Goal: Transaction & Acquisition: Purchase product/service

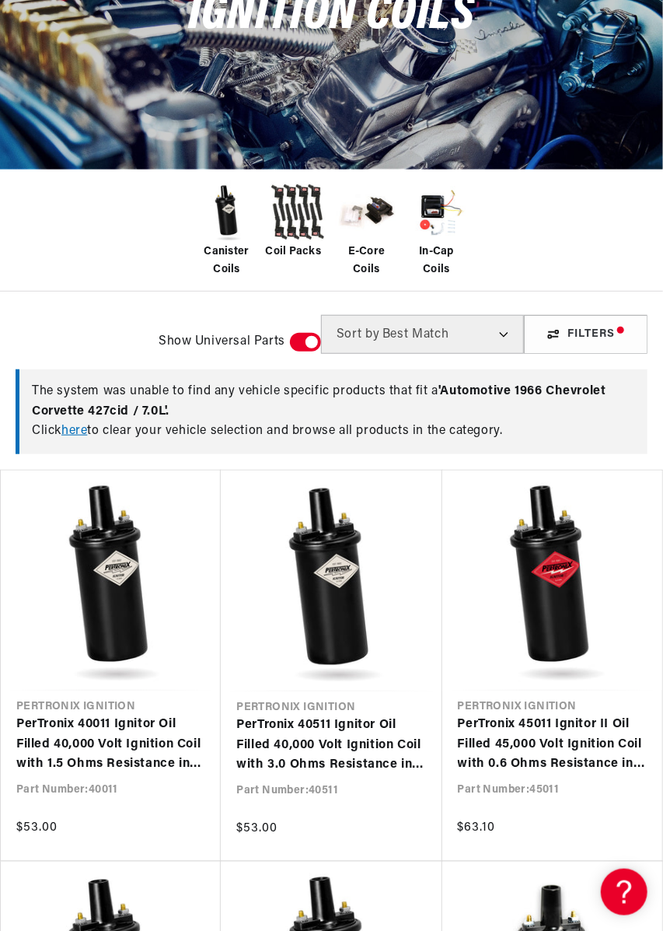
scroll to position [195, 0]
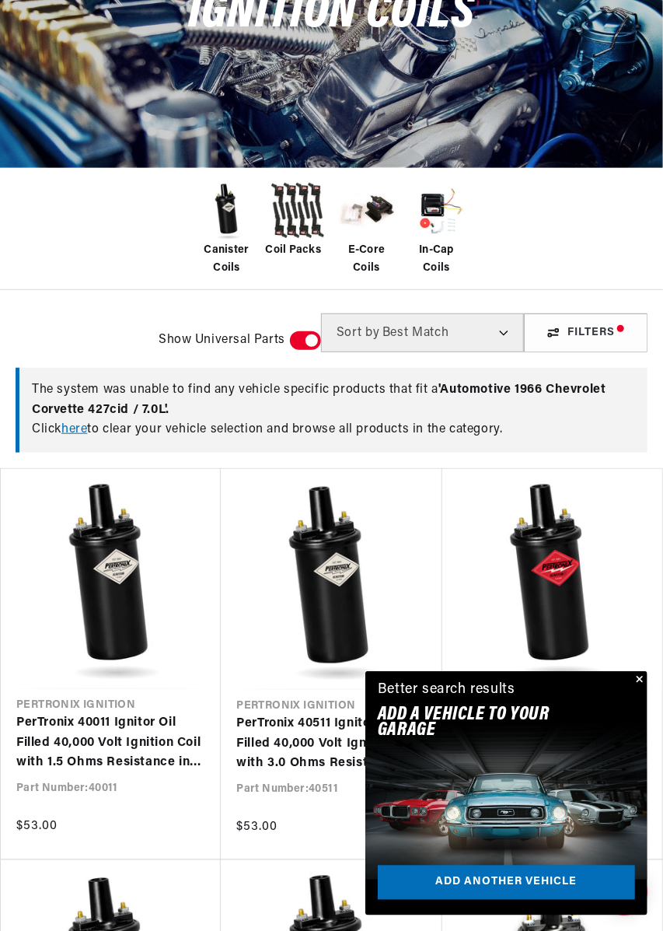
click at [233, 255] on span "Canister Coils" at bounding box center [227, 259] width 62 height 35
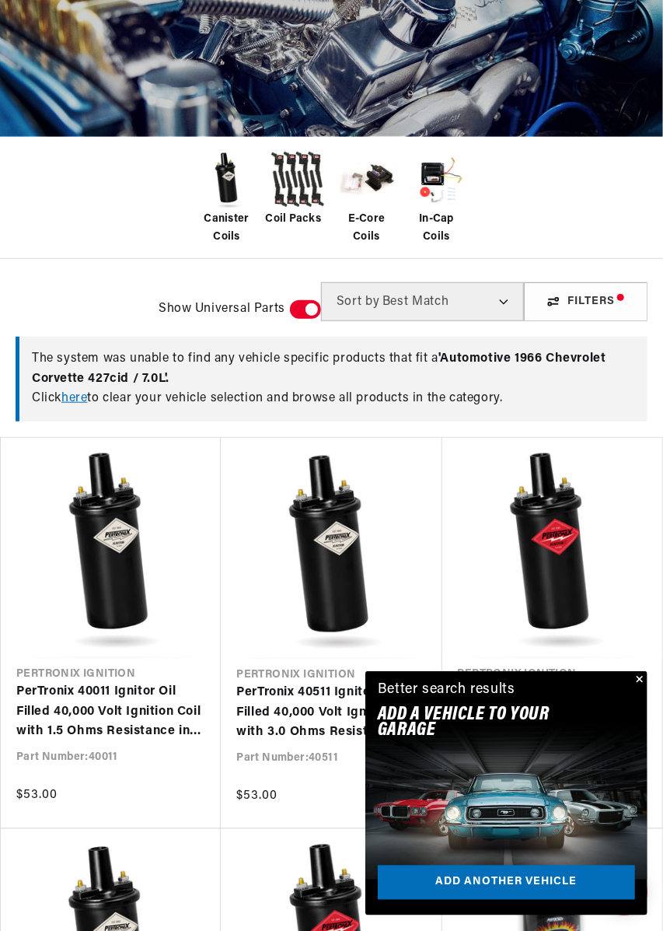
scroll to position [270, 0]
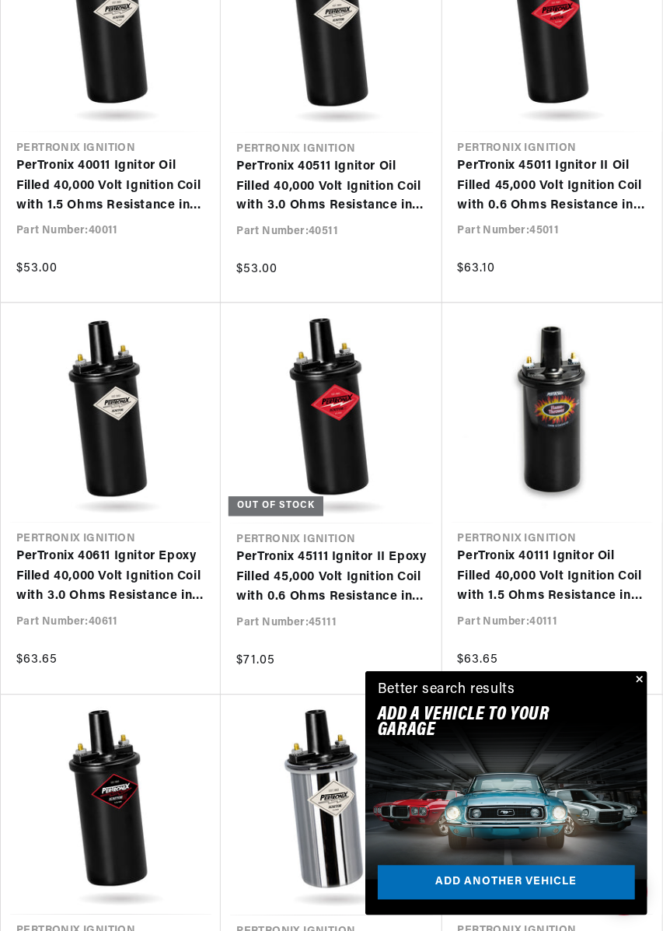
scroll to position [795, 0]
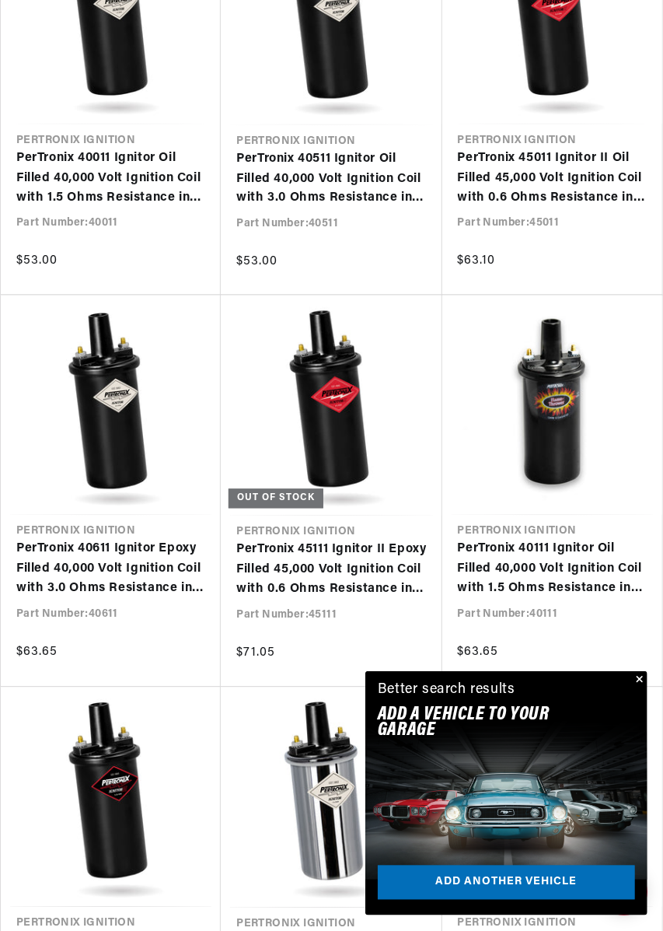
click at [642, 690] on button "Close" at bounding box center [638, 680] width 19 height 19
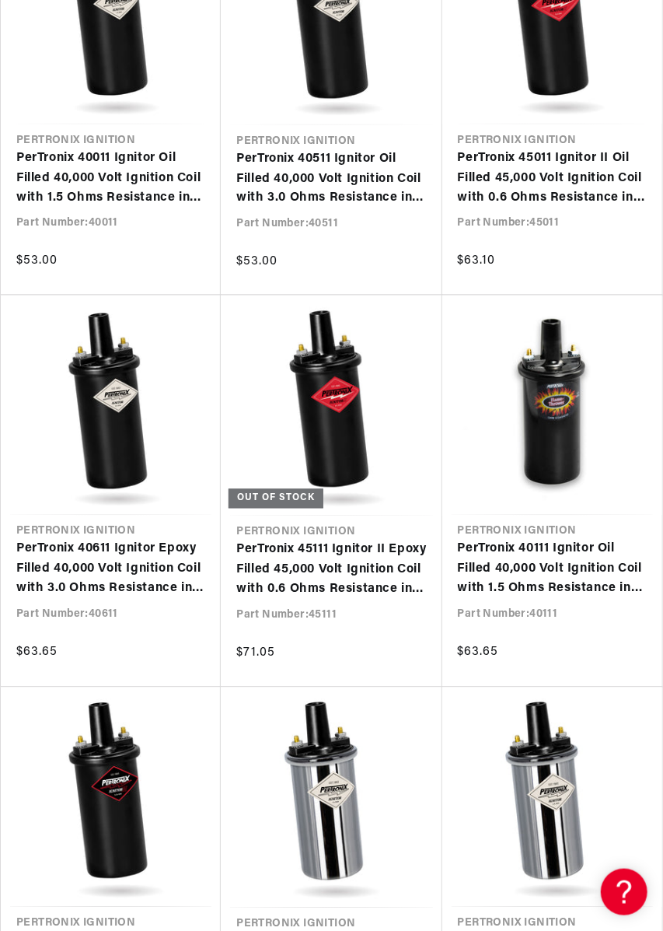
scroll to position [0, 523]
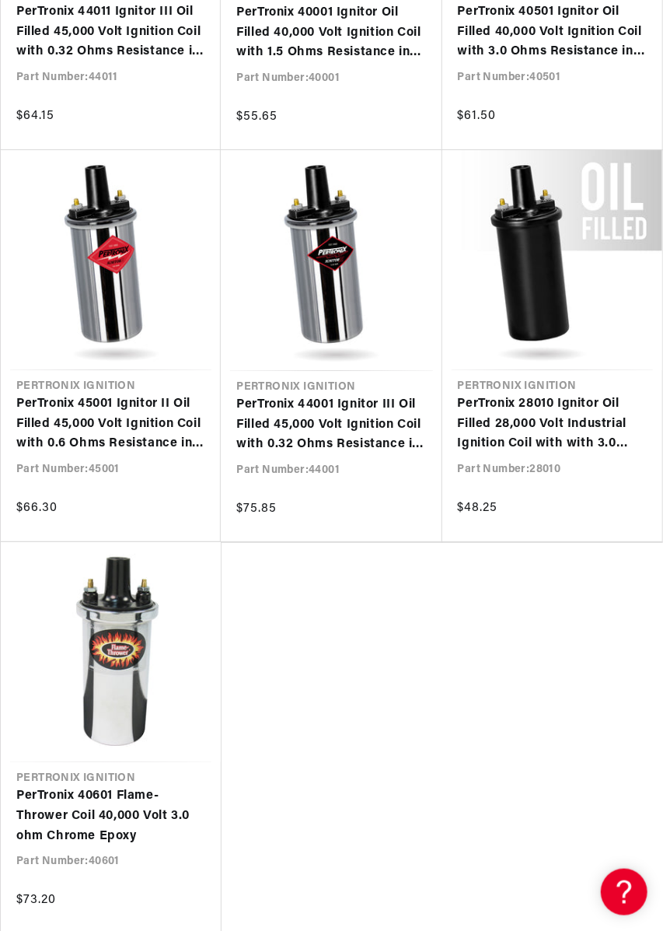
scroll to position [1724, 0]
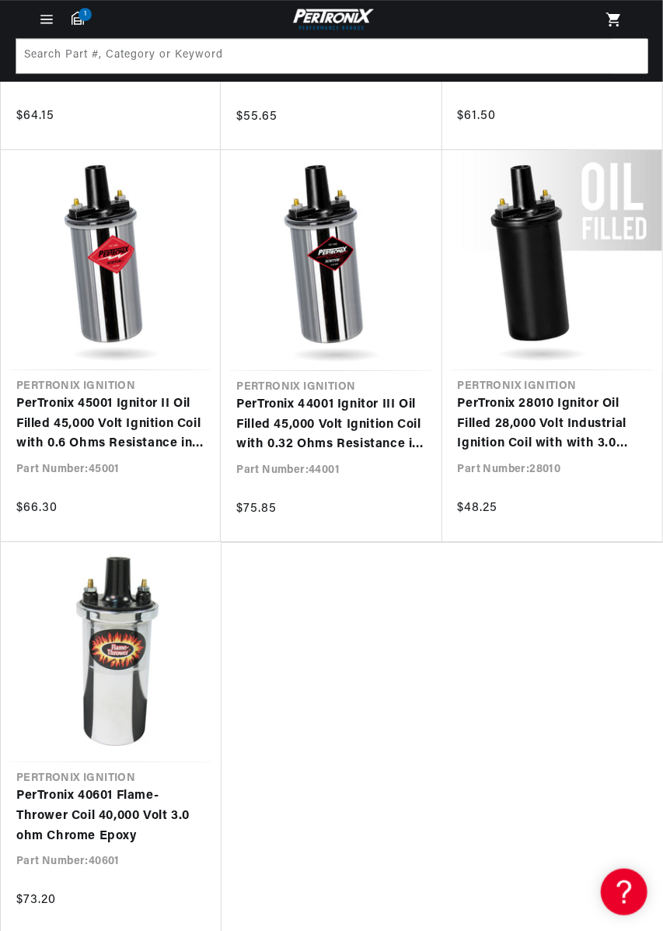
click at [105, 810] on link "PerTronix 40601 Flame-Thrower Coil 40,000 Volt 3.0 ohm Chrome Epoxy" at bounding box center [110, 816] width 189 height 60
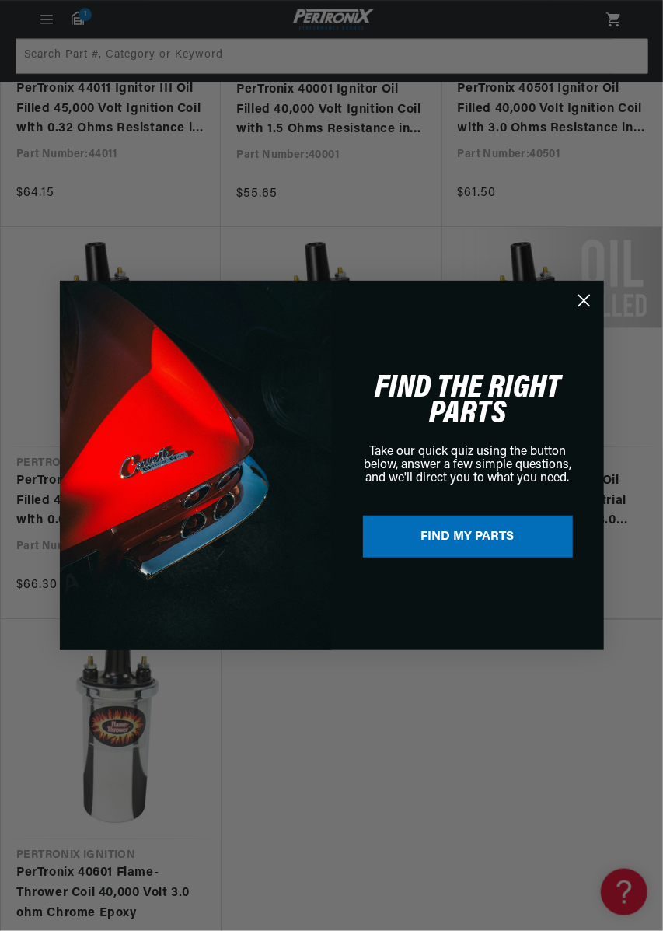
scroll to position [0, 0]
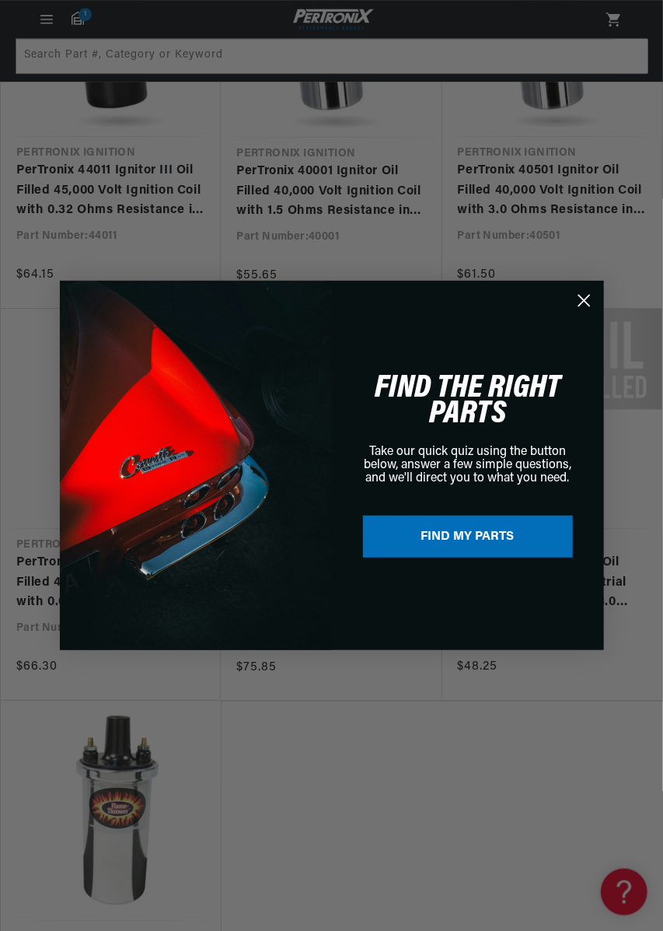
click at [586, 302] on icon "Close dialog" at bounding box center [584, 301] width 11 height 11
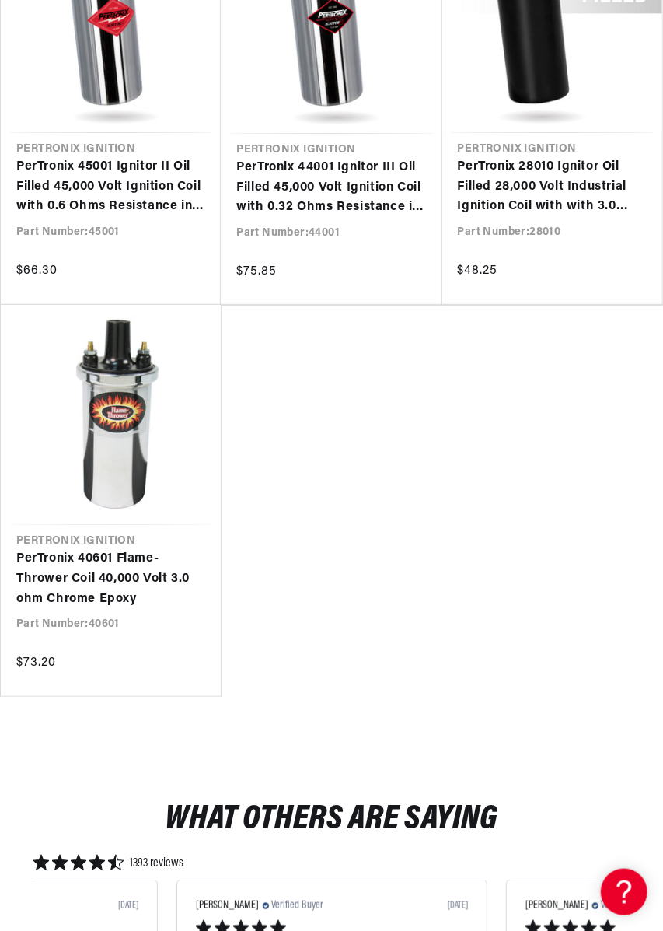
scroll to position [1966, 0]
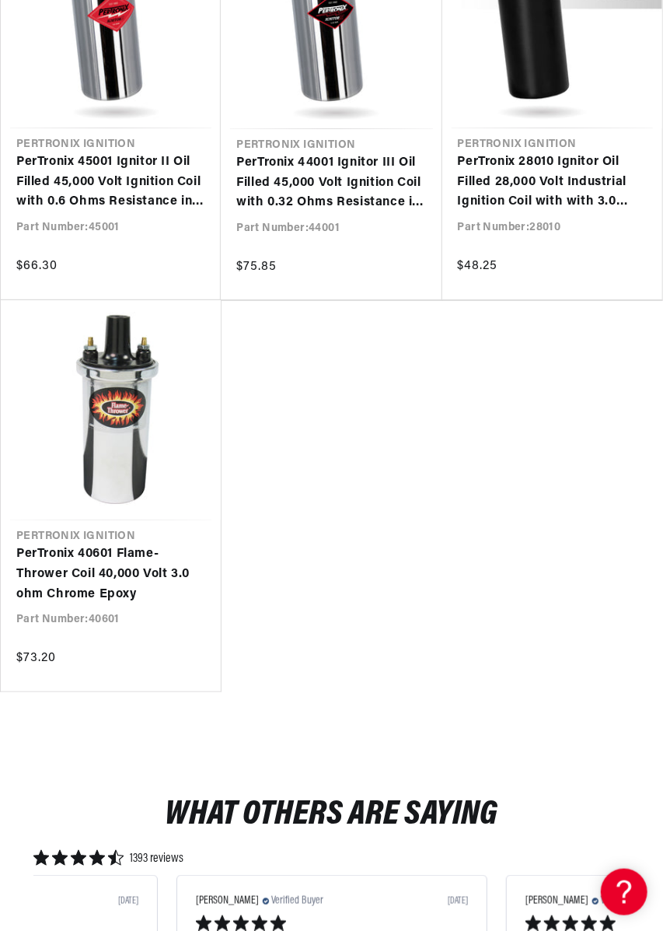
click at [107, 588] on link "PerTronix 40601 Flame-Thrower Coil 40,000 Volt 3.0 ohm Chrome Epoxy" at bounding box center [110, 574] width 189 height 60
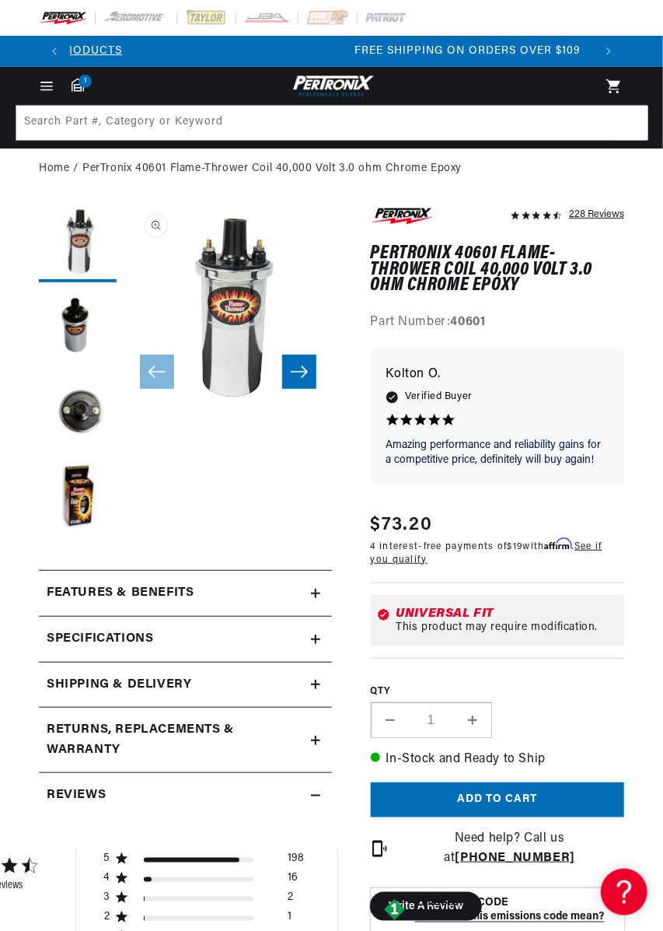
scroll to position [0, 523]
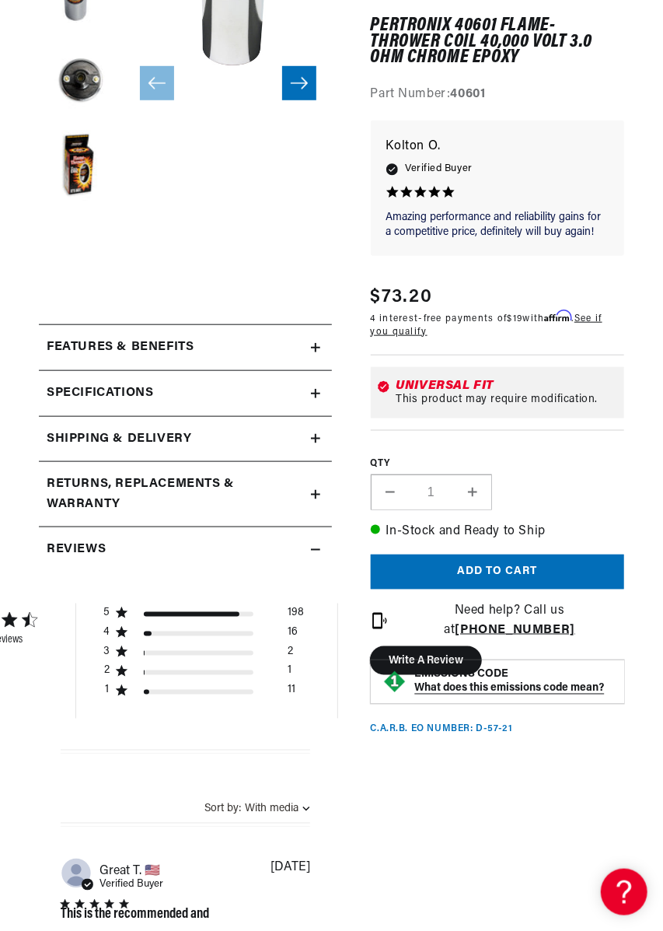
click at [319, 389] on icon at bounding box center [315, 393] width 9 height 9
